Goal: Information Seeking & Learning: Learn about a topic

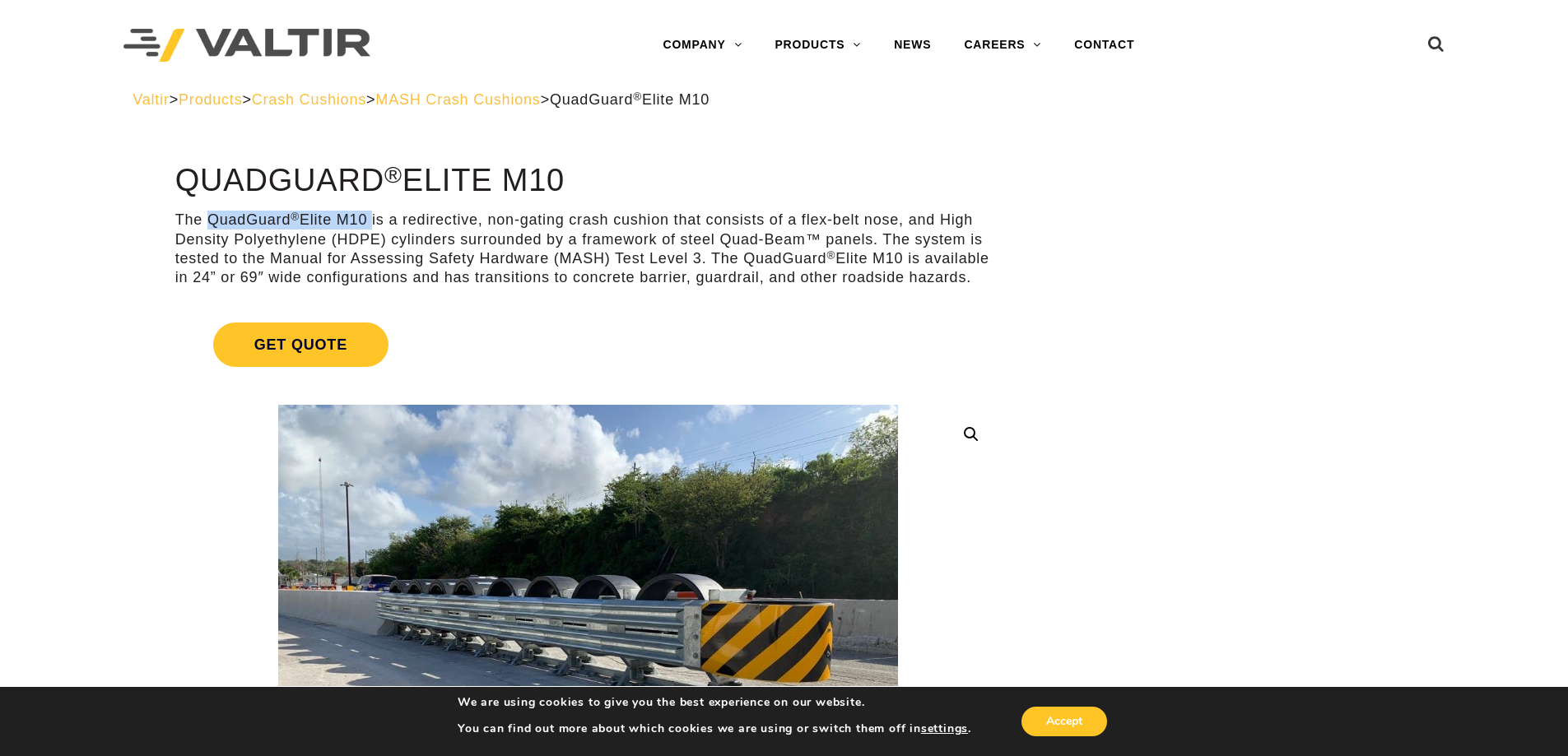
drag, startPoint x: 208, startPoint y: 216, endPoint x: 369, endPoint y: 223, distance: 161.2
click at [369, 223] on p "The QuadGuard ® Elite M10 is a redirective, non-gating crash cushion that consi…" at bounding box center [588, 249] width 825 height 77
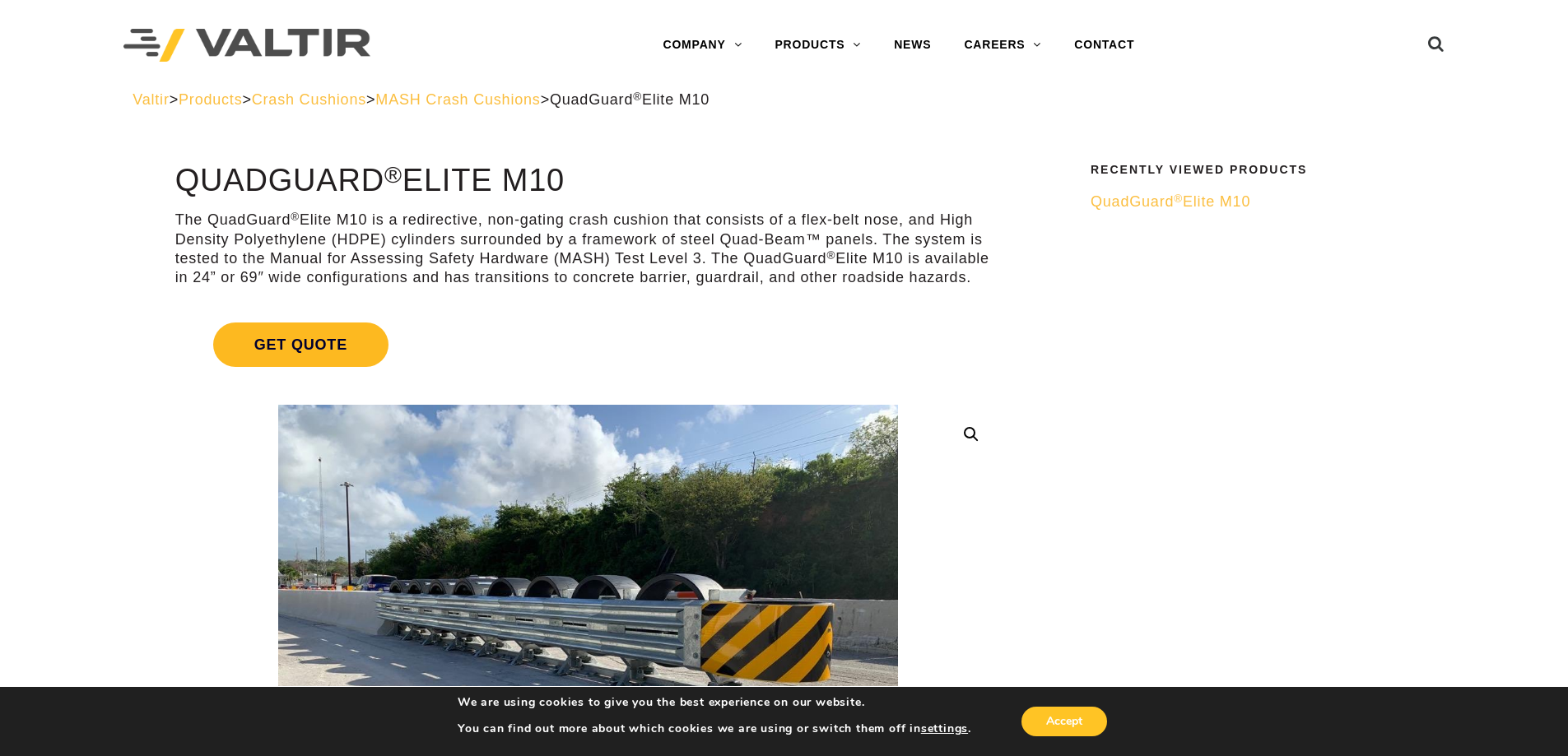
click at [286, 346] on span "Get Quote" at bounding box center [301, 345] width 175 height 45
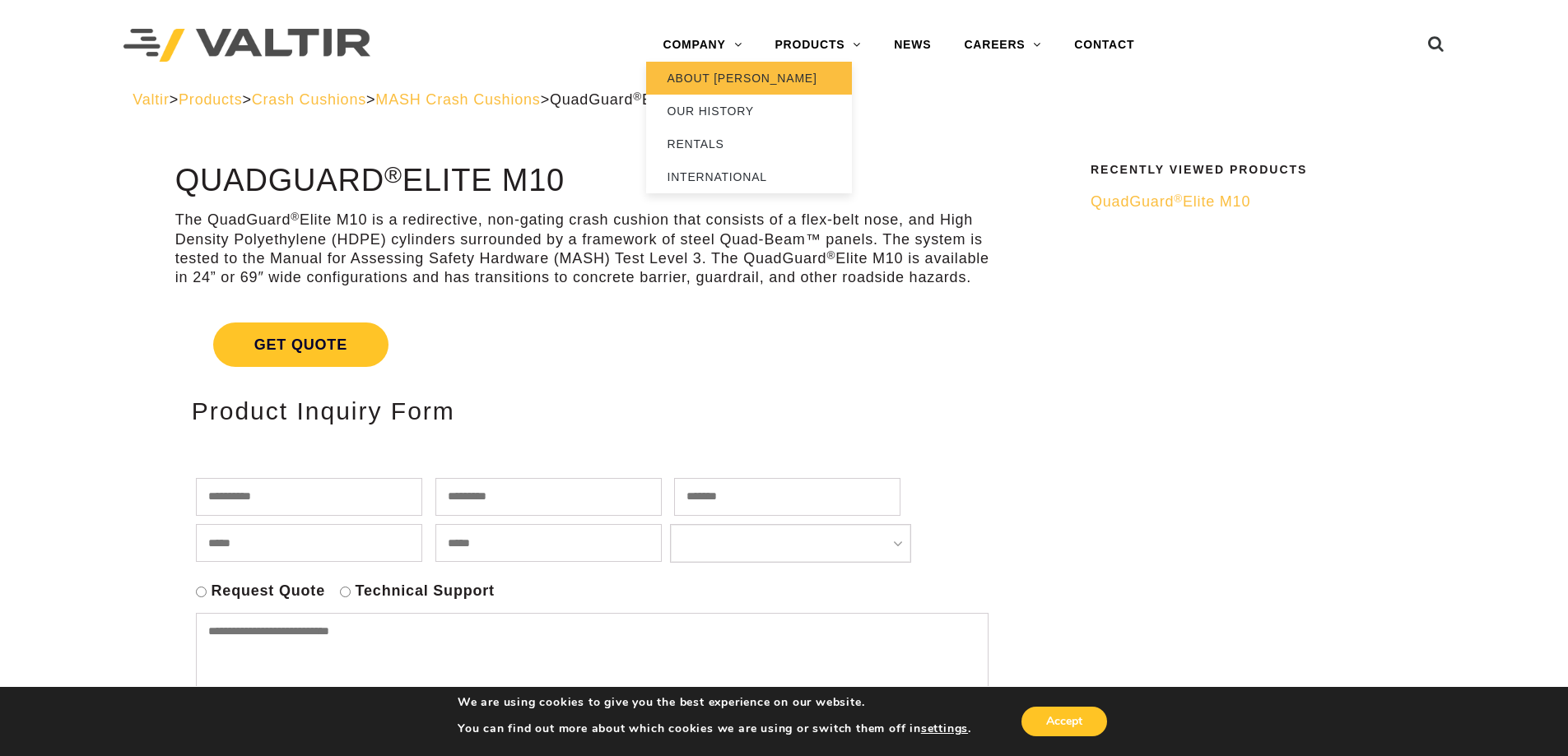
click at [699, 82] on link "ABOUT [PERSON_NAME]" at bounding box center [748, 78] width 205 height 33
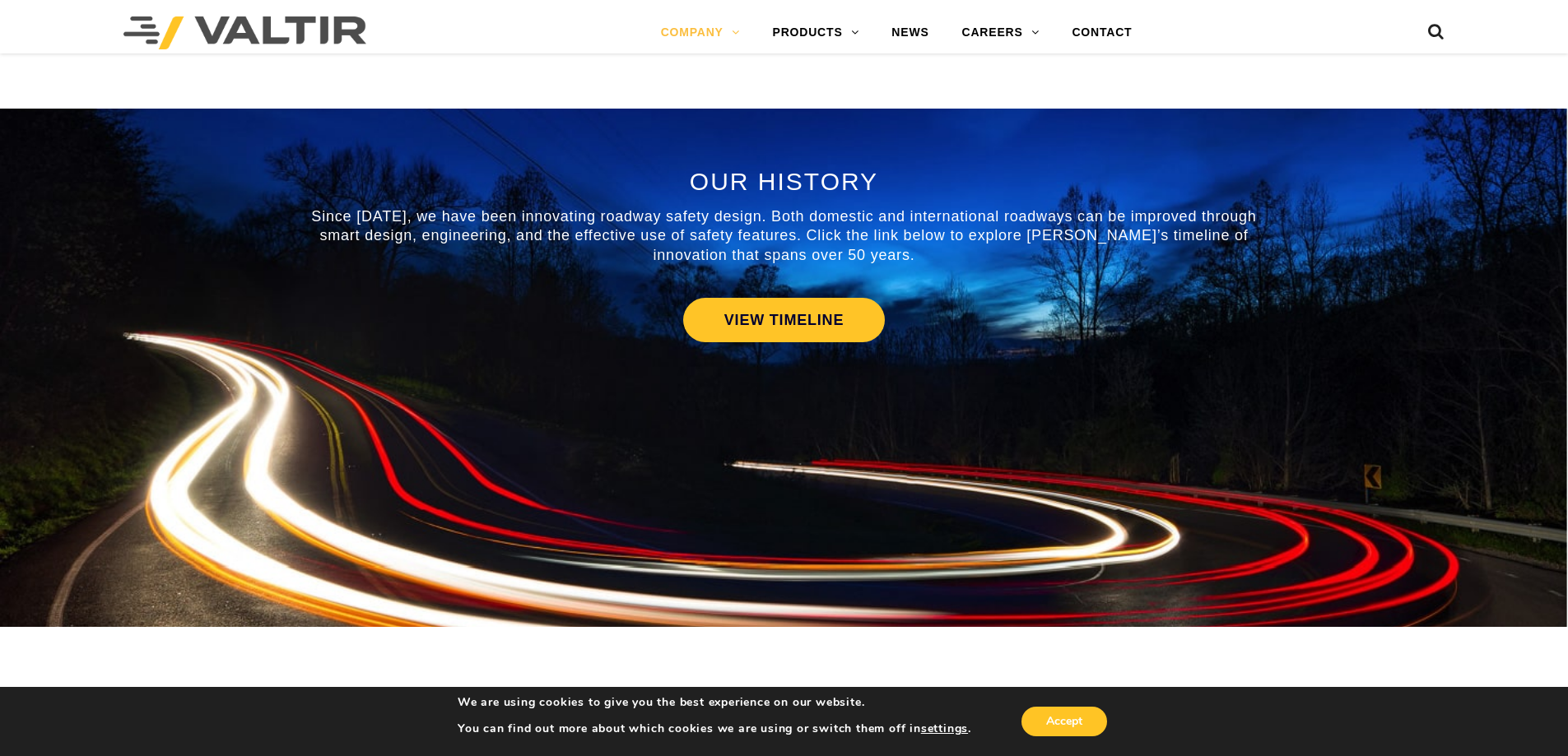
scroll to position [741, 0]
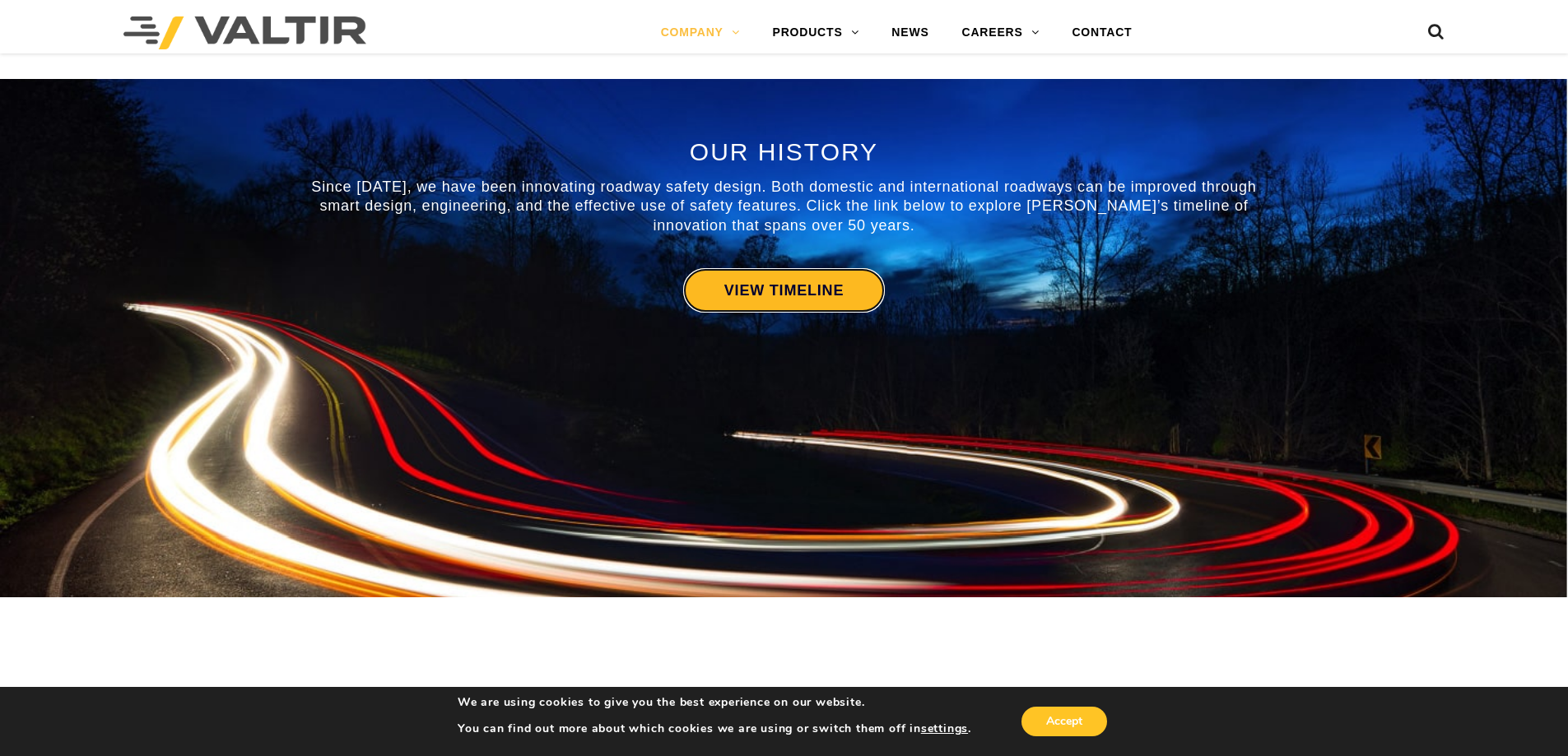
click at [765, 288] on link "VIEW TIMELINE" at bounding box center [784, 291] width 202 height 45
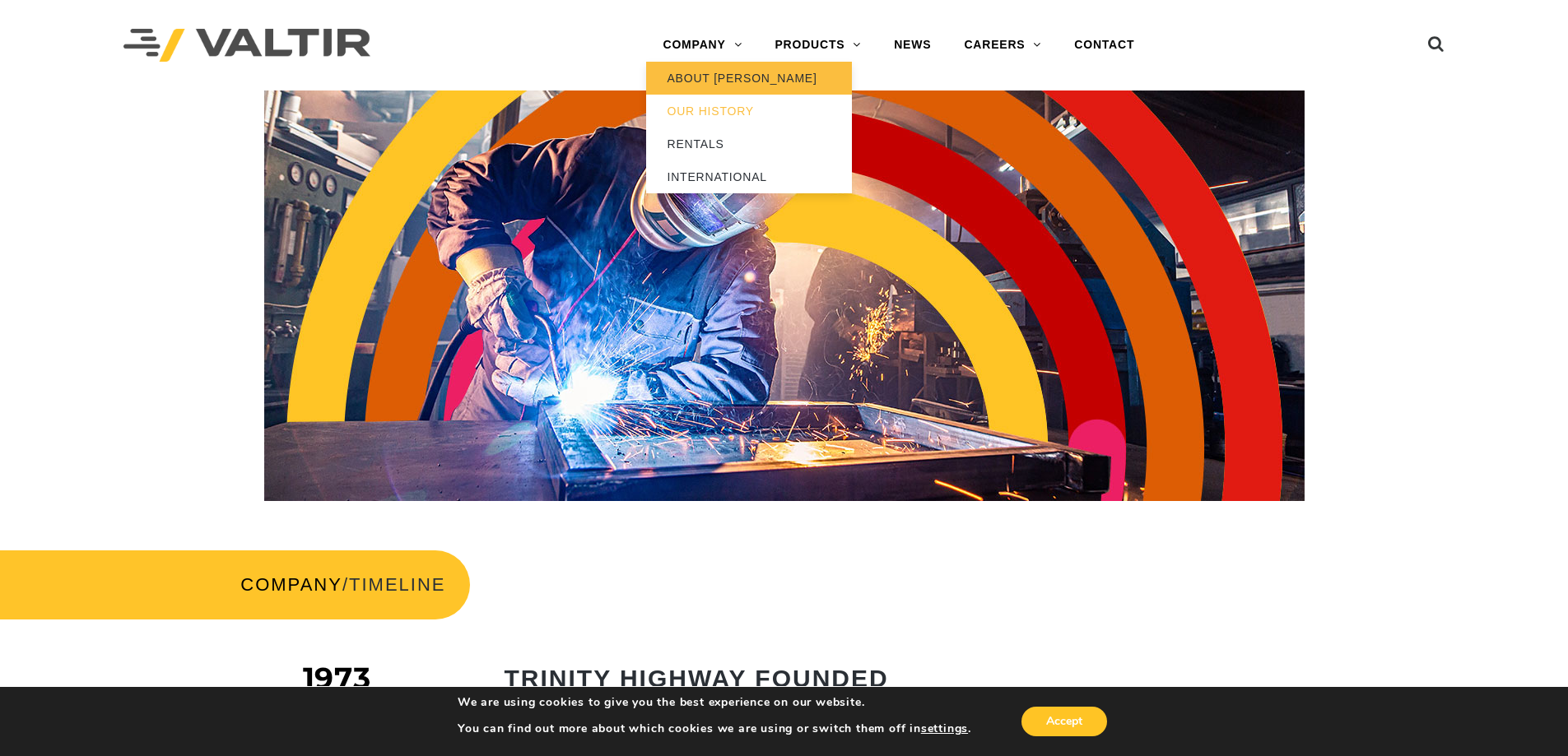
click at [701, 78] on link "ABOUT [PERSON_NAME]" at bounding box center [748, 78] width 205 height 33
